Goal: Task Accomplishment & Management: Complete application form

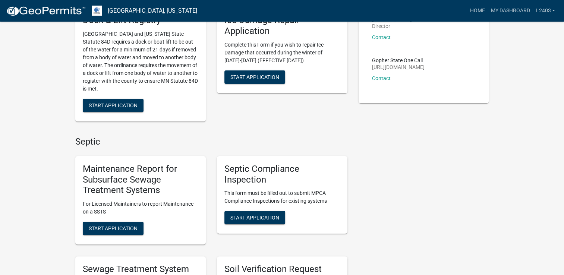
scroll to position [112, 0]
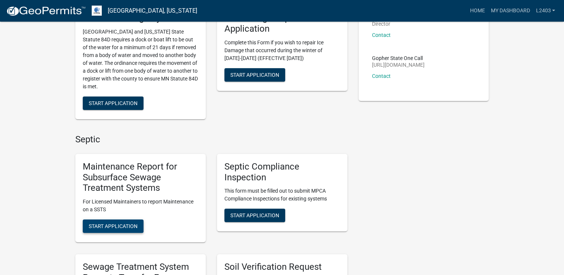
click at [112, 227] on span "Start Application" at bounding box center [113, 226] width 49 height 6
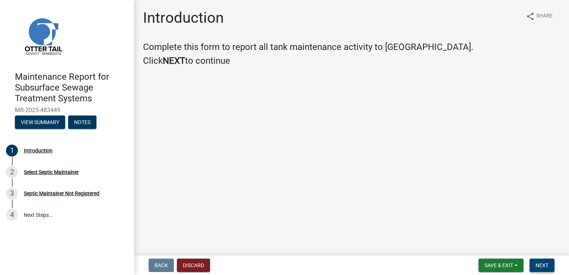
click at [538, 265] on span "Next" at bounding box center [542, 265] width 13 height 6
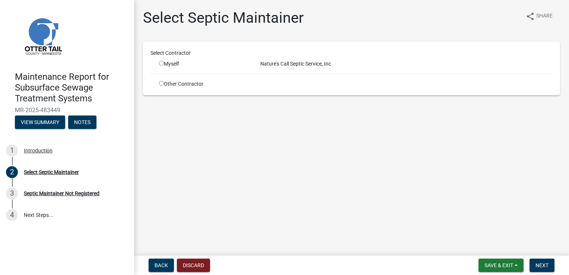
click at [159, 64] on input "radio" at bounding box center [161, 63] width 5 height 5
radio input "true"
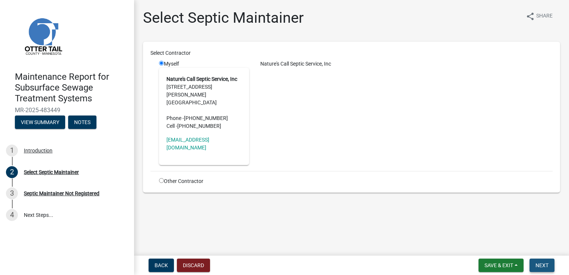
click at [531, 260] on button "Next" at bounding box center [542, 265] width 25 height 13
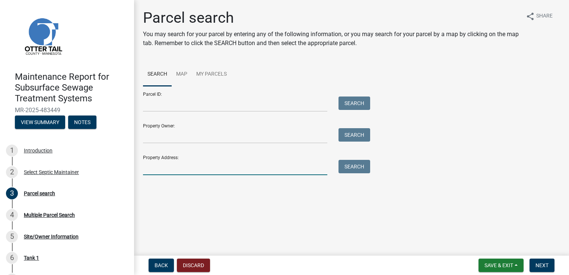
click at [161, 171] on input "Property Address:" at bounding box center [235, 167] width 184 height 15
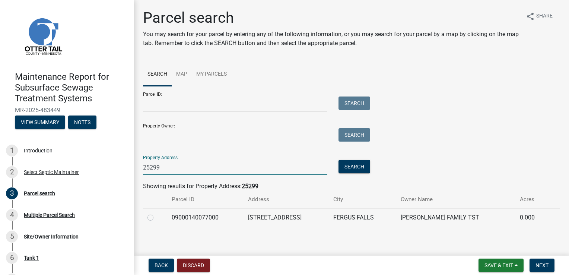
type input "25299"
click at [157, 213] on label at bounding box center [157, 213] width 0 height 0
click at [157, 218] on input "radio" at bounding box center [159, 215] width 5 height 5
radio input "true"
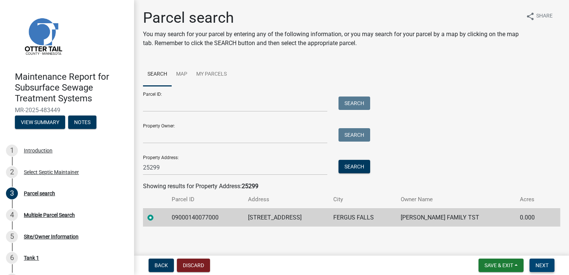
click at [541, 263] on span "Next" at bounding box center [542, 265] width 13 height 6
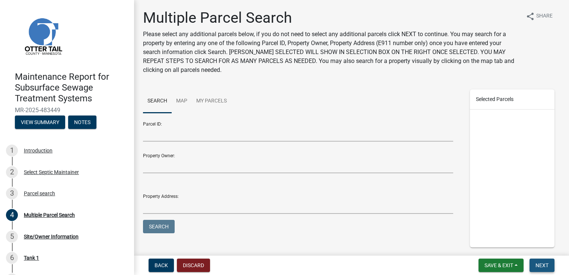
click at [540, 263] on span "Next" at bounding box center [542, 265] width 13 height 6
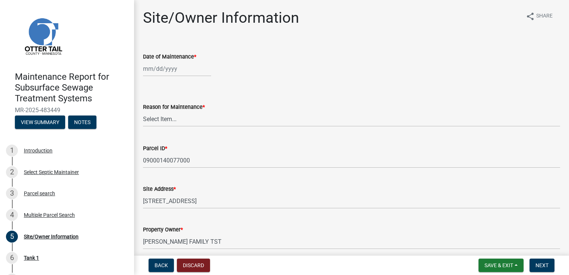
click at [162, 69] on div at bounding box center [177, 68] width 68 height 15
select select "9"
select select "2025"
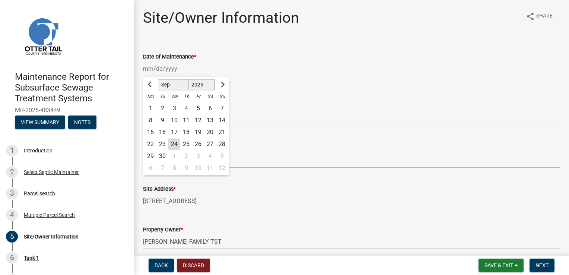
click at [170, 143] on div "24" at bounding box center [174, 144] width 12 height 12
type input "[DATE]"
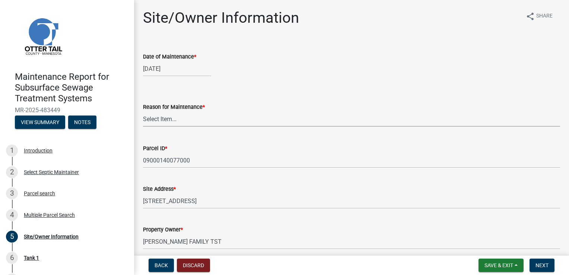
click at [159, 121] on select "Select Item... Called Routine Other" at bounding box center [351, 118] width 417 height 15
click at [143, 111] on select "Select Item... Called Routine Other" at bounding box center [351, 118] width 417 height 15
select select "3ac72b63-7b21-42e4-8192-806faae7a4f1"
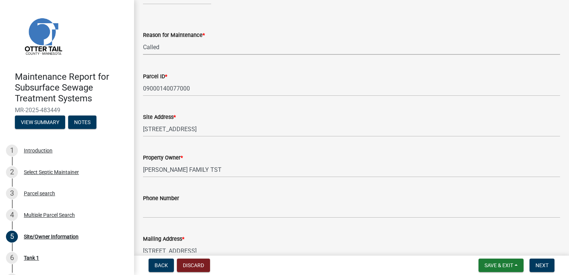
scroll to position [75, 0]
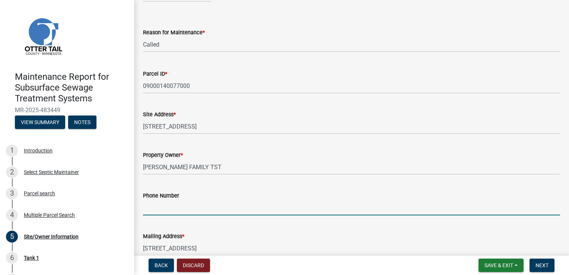
click at [173, 205] on input "Phone Number" at bounding box center [351, 207] width 417 height 15
type input "[PHONE_NUMBER]"
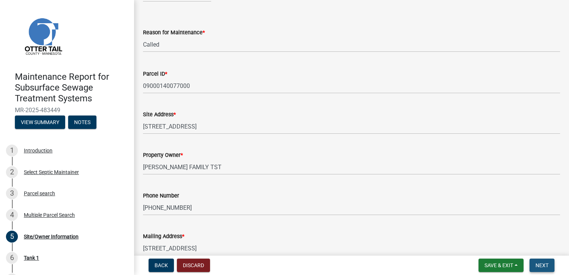
click at [543, 268] on span "Next" at bounding box center [542, 265] width 13 height 6
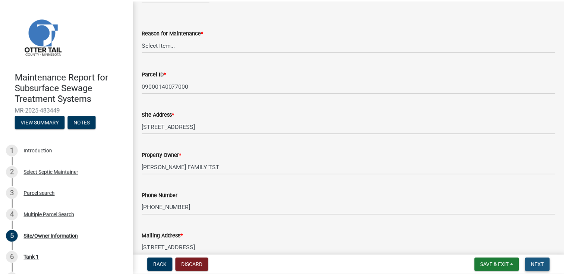
scroll to position [0, 0]
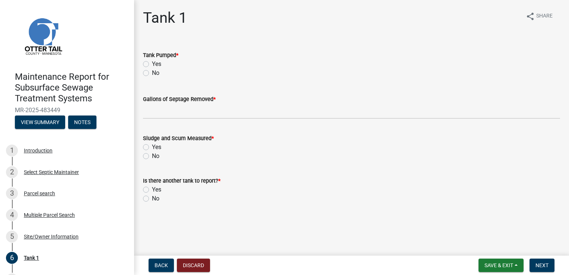
click at [157, 63] on label "Yes" at bounding box center [156, 64] width 9 height 9
click at [157, 63] on input "Yes" at bounding box center [154, 62] width 5 height 5
radio input "true"
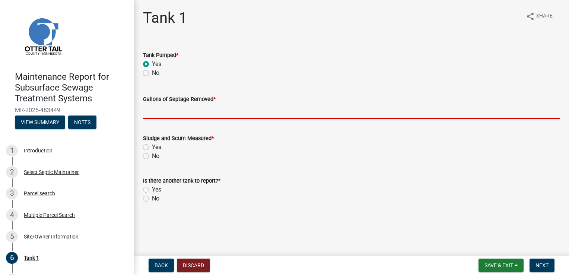
click at [155, 106] on input "Gallons of Septage Removed *" at bounding box center [351, 111] width 417 height 15
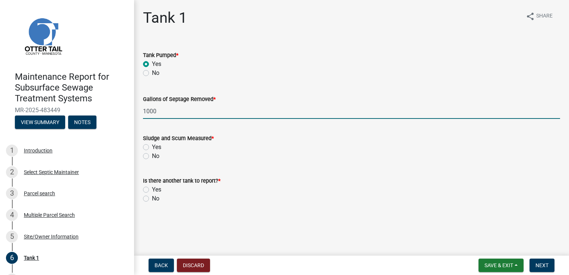
type input "1000"
click at [152, 148] on label "Yes" at bounding box center [156, 147] width 9 height 9
click at [152, 148] on input "Yes" at bounding box center [154, 145] width 5 height 5
radio input "true"
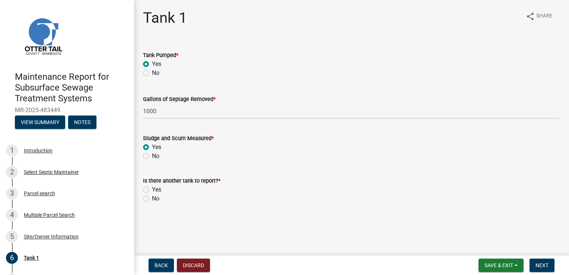
click at [152, 199] on label "No" at bounding box center [155, 198] width 7 height 9
click at [152, 199] on input "No" at bounding box center [154, 196] width 5 height 5
radio input "true"
click at [555, 266] on button "Next" at bounding box center [542, 265] width 25 height 13
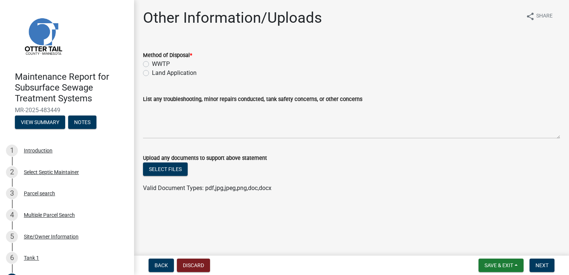
drag, startPoint x: 168, startPoint y: 72, endPoint x: 197, endPoint y: 79, distance: 29.7
click at [168, 72] on label "Land Application" at bounding box center [174, 73] width 45 height 9
click at [157, 72] on input "Land Application" at bounding box center [154, 71] width 5 height 5
radio input "true"
drag, startPoint x: 542, startPoint y: 263, endPoint x: 483, endPoint y: 203, distance: 83.8
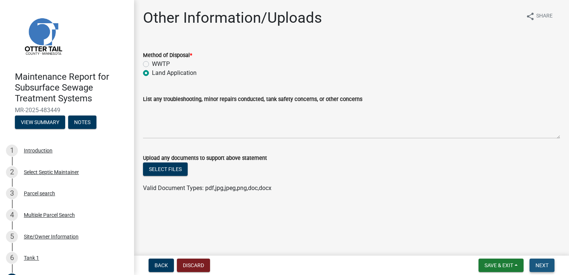
click at [542, 263] on span "Next" at bounding box center [542, 265] width 13 height 6
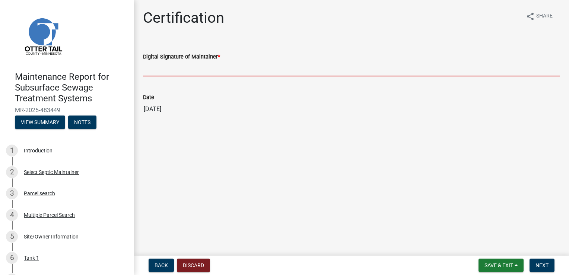
click at [169, 67] on input "Digital Signature of Maintainer *" at bounding box center [351, 68] width 417 height 15
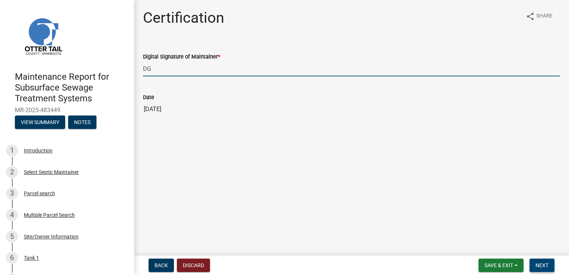
type input "DG"
click at [542, 265] on span "Next" at bounding box center [542, 265] width 13 height 6
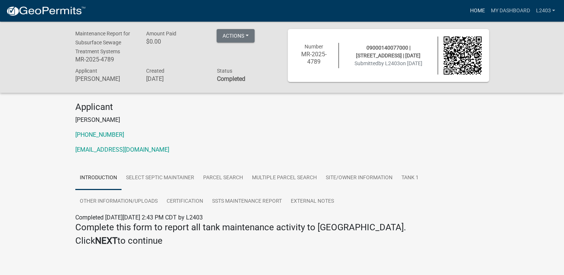
click at [478, 10] on link "Home" at bounding box center [477, 11] width 21 height 14
